Goal: Task Accomplishment & Management: Manage account settings

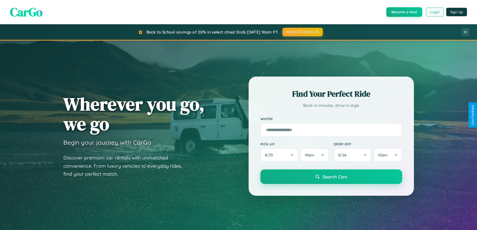
click at [435, 12] on button "Login" at bounding box center [435, 12] width 18 height 9
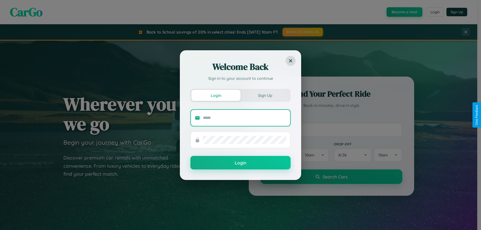
click at [245, 118] on input "text" at bounding box center [244, 118] width 83 height 8
type input "**********"
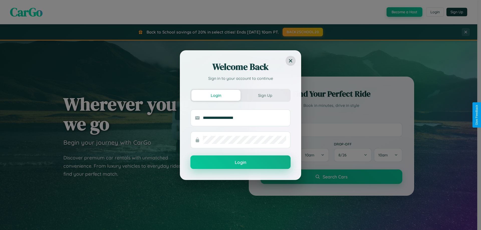
click at [241, 162] on button "Login" at bounding box center [240, 163] width 100 height 14
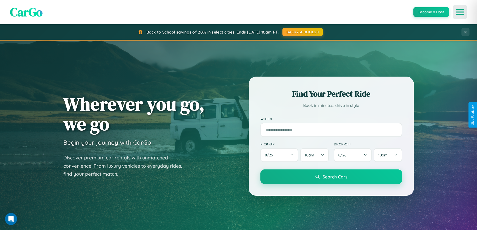
click at [460, 12] on icon "Open menu" at bounding box center [460, 12] width 7 height 5
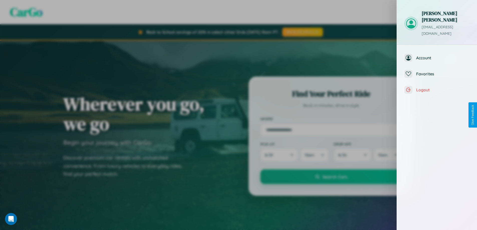
scroll to position [201, 0]
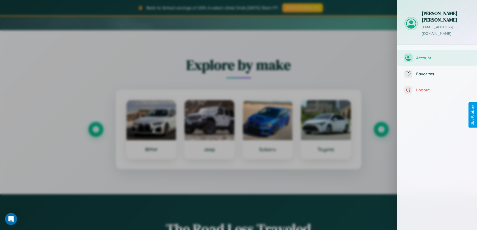
click at [437, 55] on span "Account" at bounding box center [442, 57] width 53 height 5
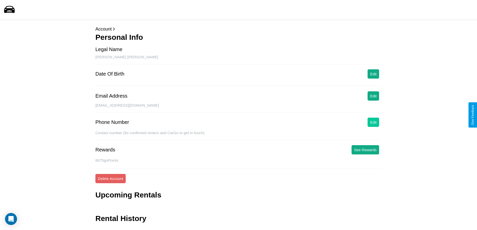
click at [374, 122] on button "Edit" at bounding box center [374, 122] width 12 height 9
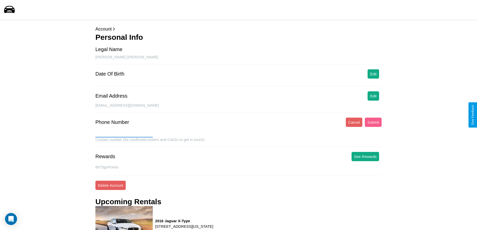
click at [124, 134] on input "text" at bounding box center [123, 134] width 57 height 8
type input "**********"
click at [373, 122] on button "Submit" at bounding box center [373, 122] width 17 height 9
